Goal: Task Accomplishment & Management: Manage account settings

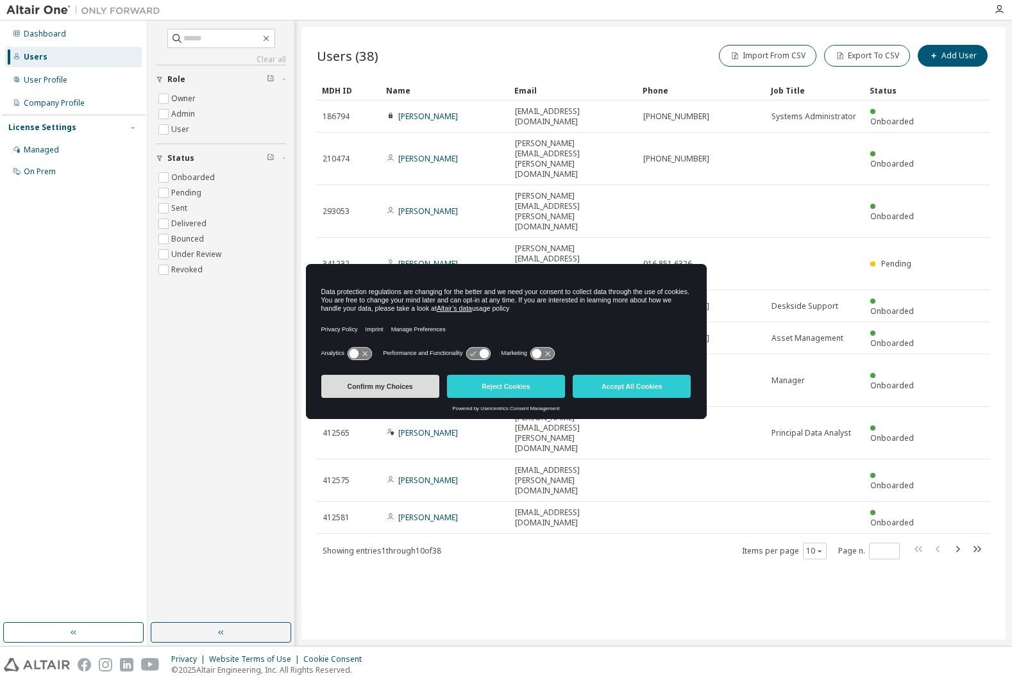
click at [398, 383] on button "Confirm my Choices" at bounding box center [380, 386] width 118 height 23
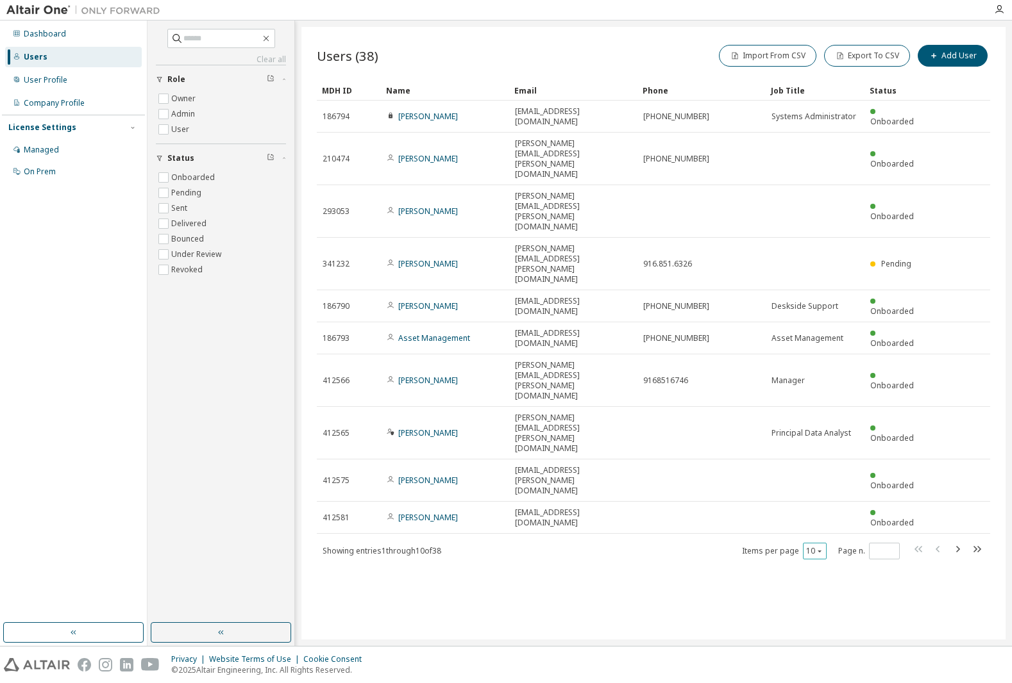
click at [821, 547] on icon "button" at bounding box center [819, 551] width 8 height 8
click at [822, 397] on div "50" at bounding box center [854, 399] width 103 height 15
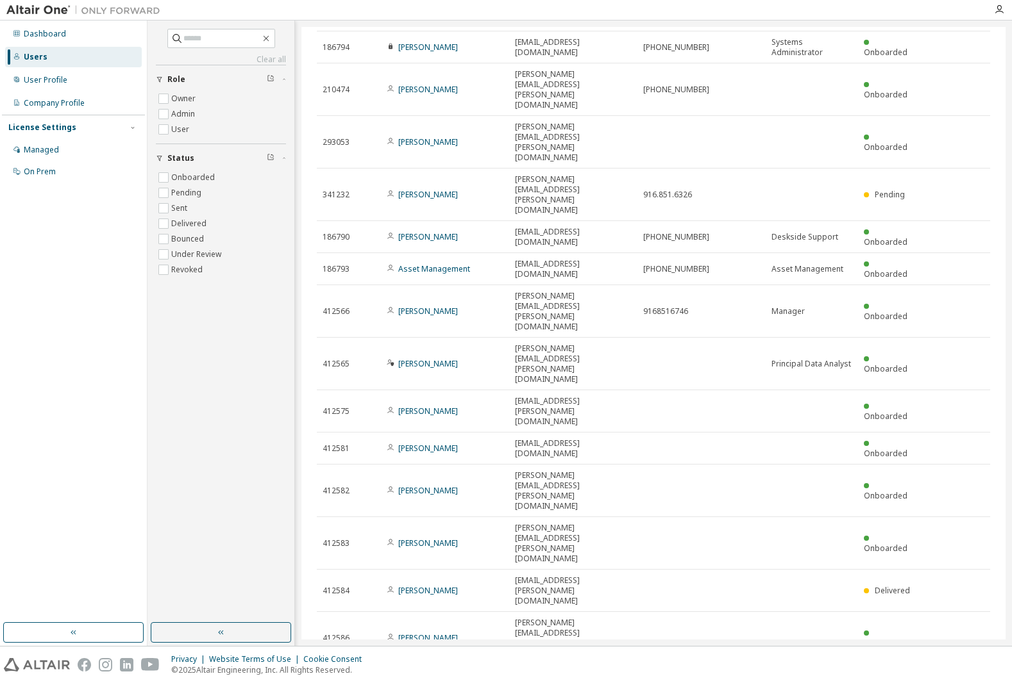
scroll to position [5, 0]
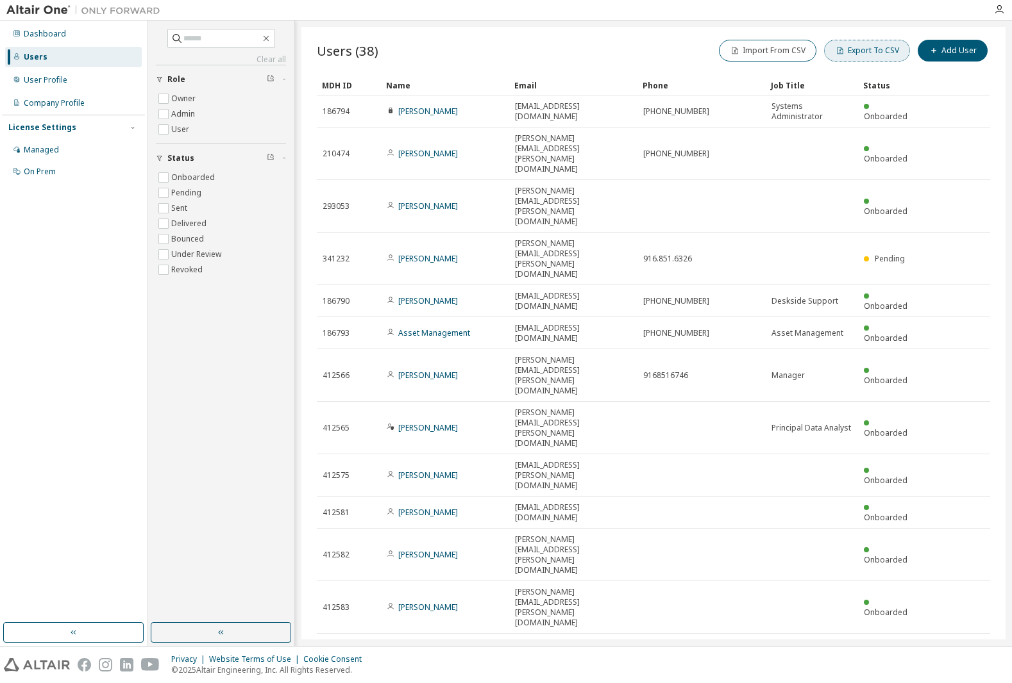
click at [853, 56] on button "Export To CSV" at bounding box center [867, 51] width 86 height 22
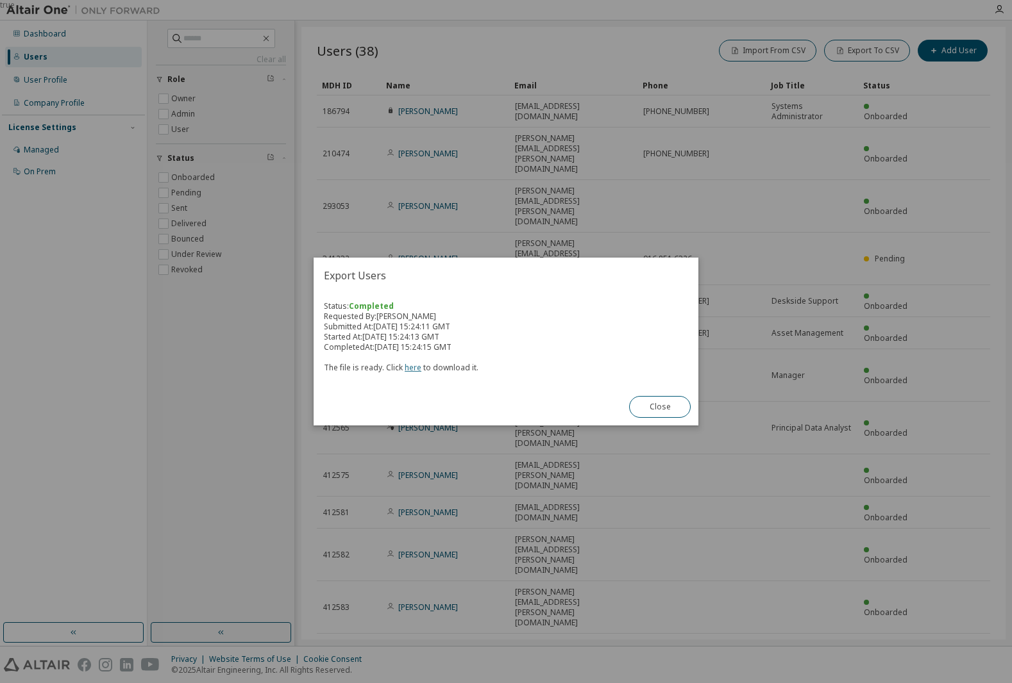
click at [413, 368] on link "here" at bounding box center [413, 367] width 17 height 11
click at [664, 408] on button "Close" at bounding box center [660, 407] width 62 height 22
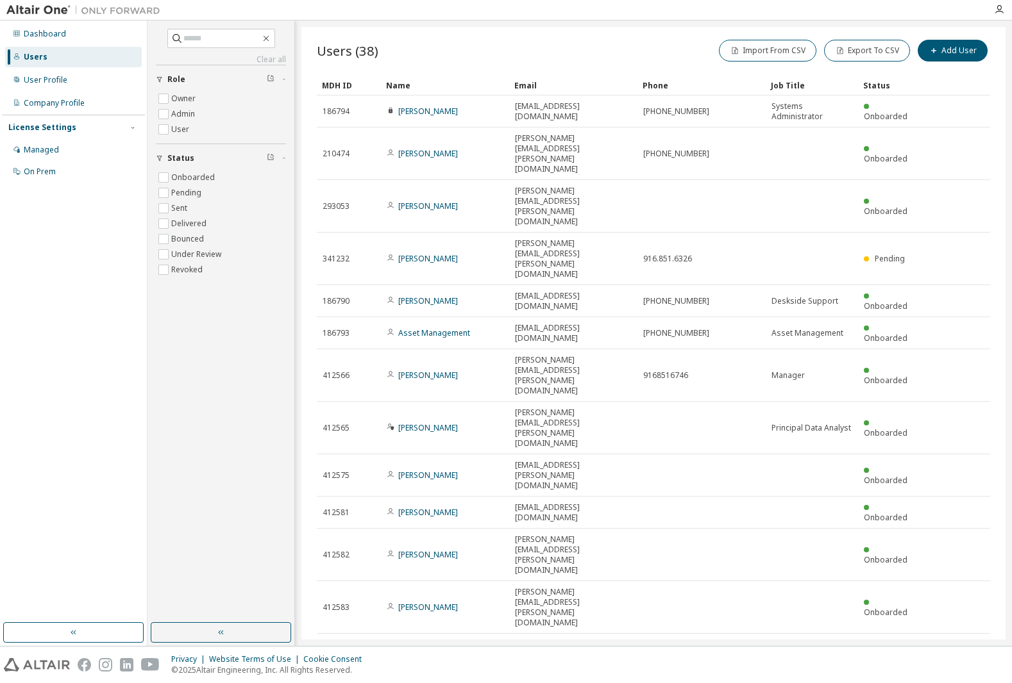
click at [87, 405] on div "Dashboard Users User Profile Company Profile License Settings Managed On Prem" at bounding box center [73, 321] width 143 height 599
click at [51, 151] on div "Managed" at bounding box center [41, 150] width 35 height 10
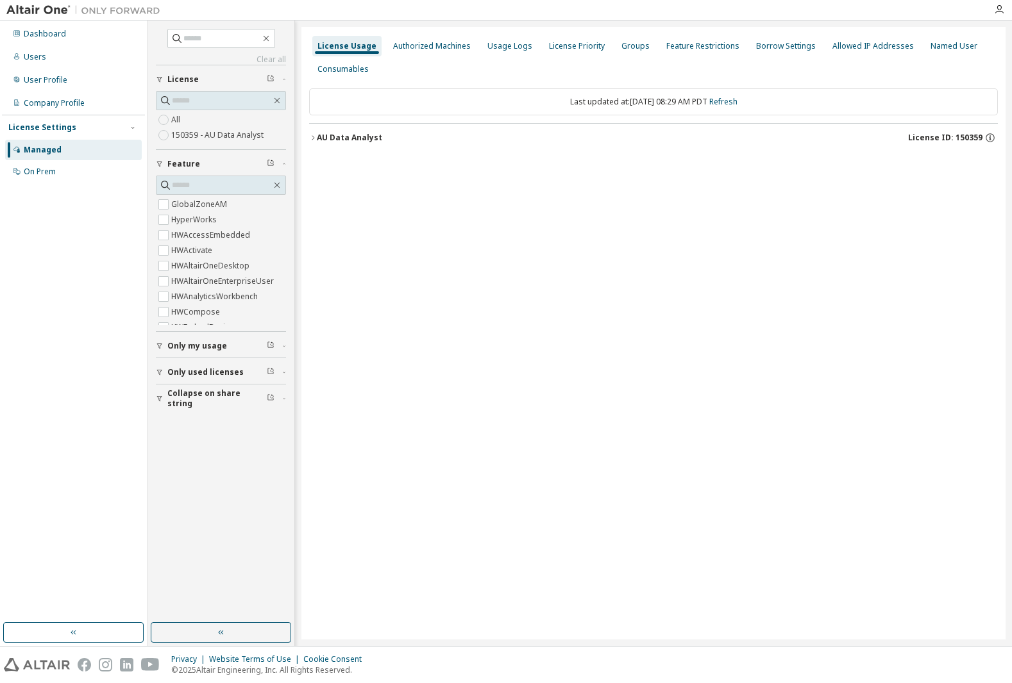
click at [315, 135] on icon "button" at bounding box center [313, 138] width 8 height 8
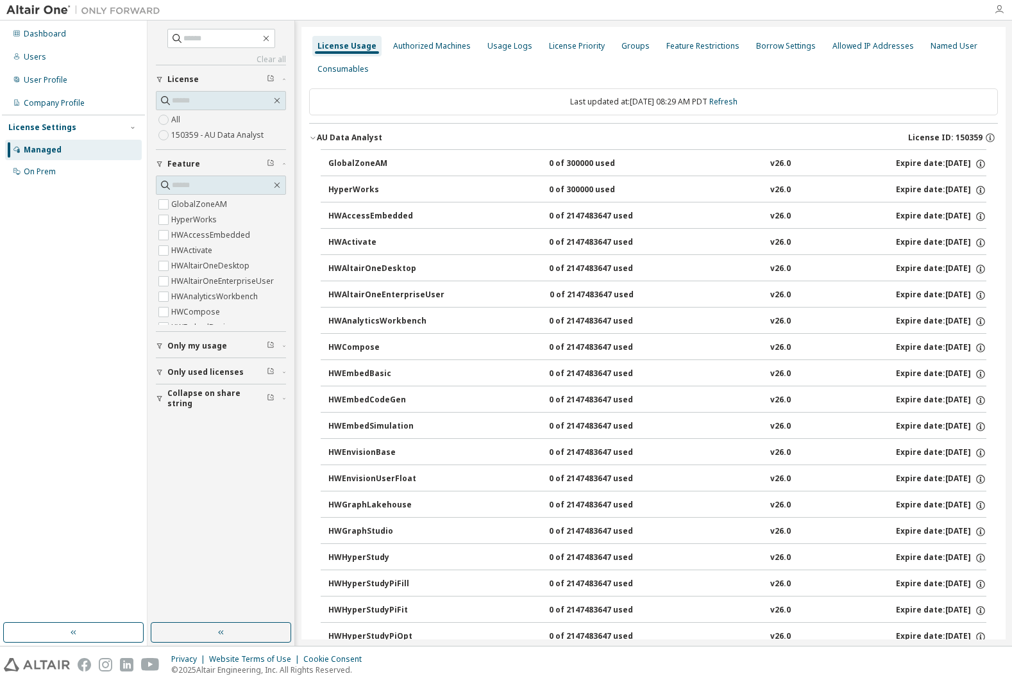
click at [997, 12] on icon "button" at bounding box center [999, 9] width 10 height 10
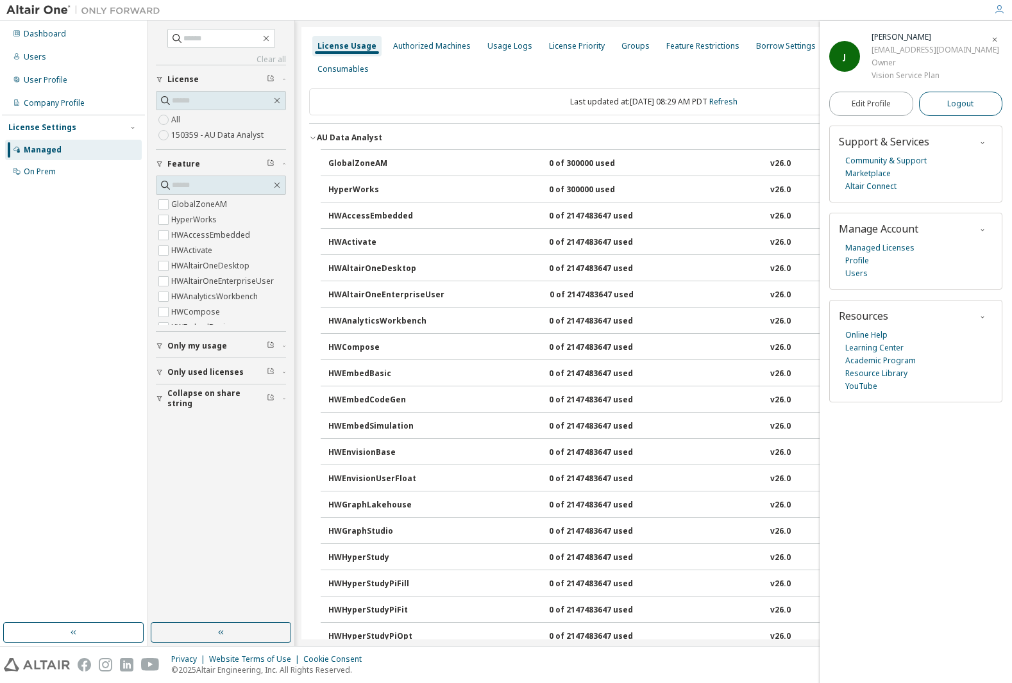
click at [955, 104] on span "Logout" at bounding box center [960, 103] width 26 height 13
